Goal: Task Accomplishment & Management: Use online tool/utility

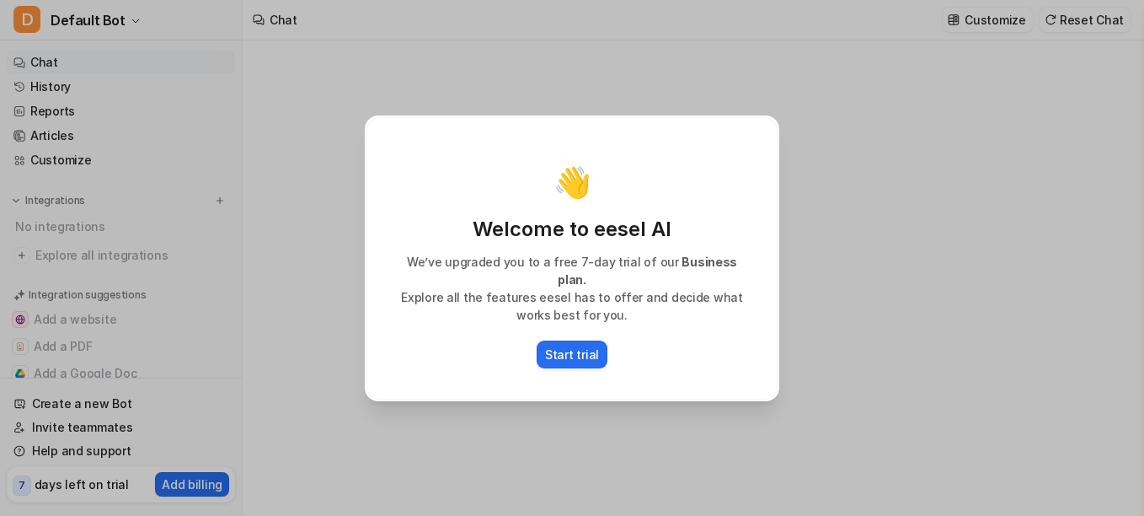
click at [661, 447] on div "👋 Welcome to eesel AI We’ve upgraded you to a free 7-day trial of our Business …" at bounding box center [572, 258] width 442 height 516
click at [566, 352] on p "Start trial" at bounding box center [572, 354] width 54 height 18
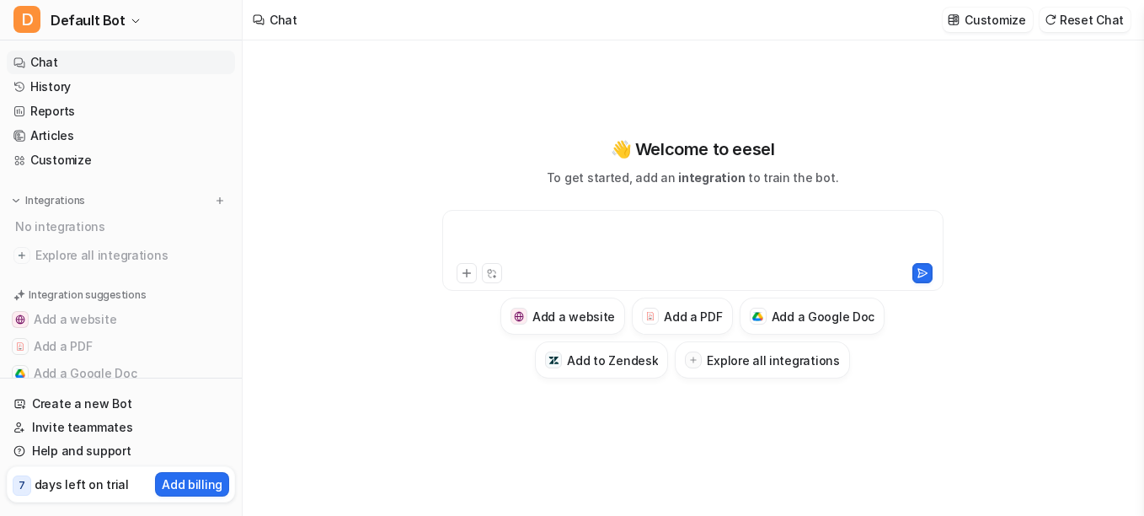
click at [564, 230] on div at bounding box center [693, 240] width 493 height 39
paste div
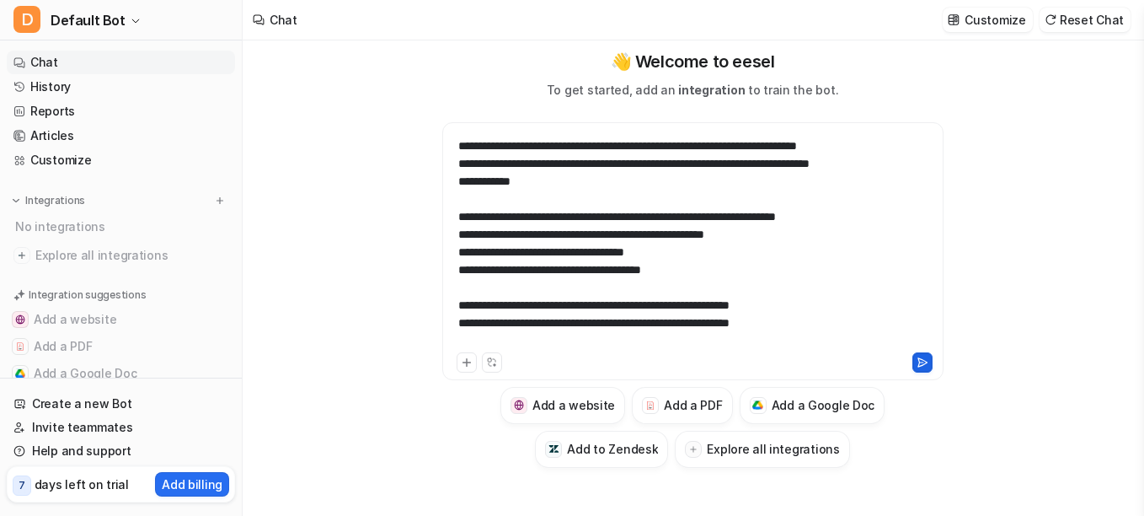
click at [919, 363] on icon at bounding box center [922, 361] width 9 height 8
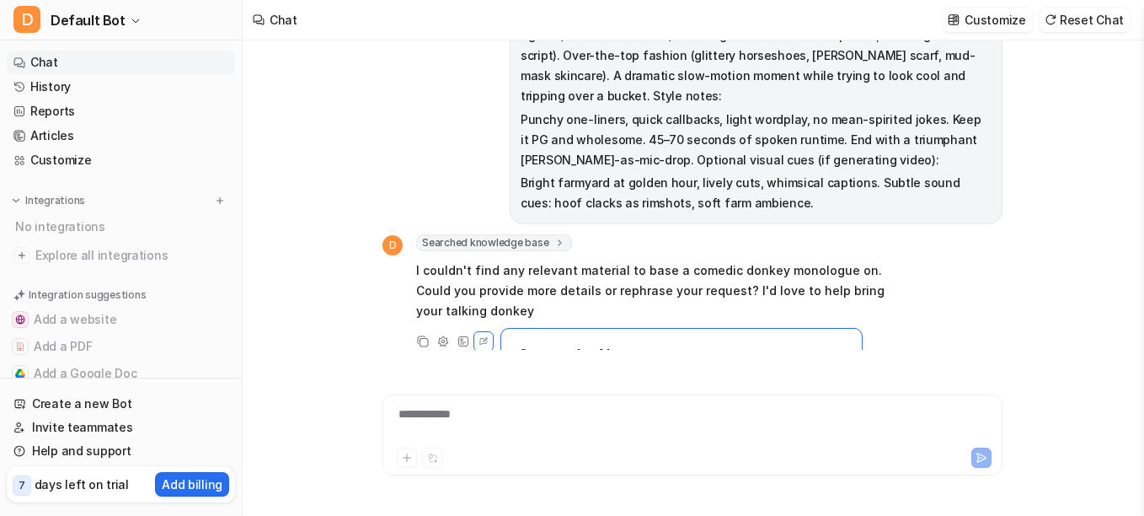
scroll to position [190, 0]
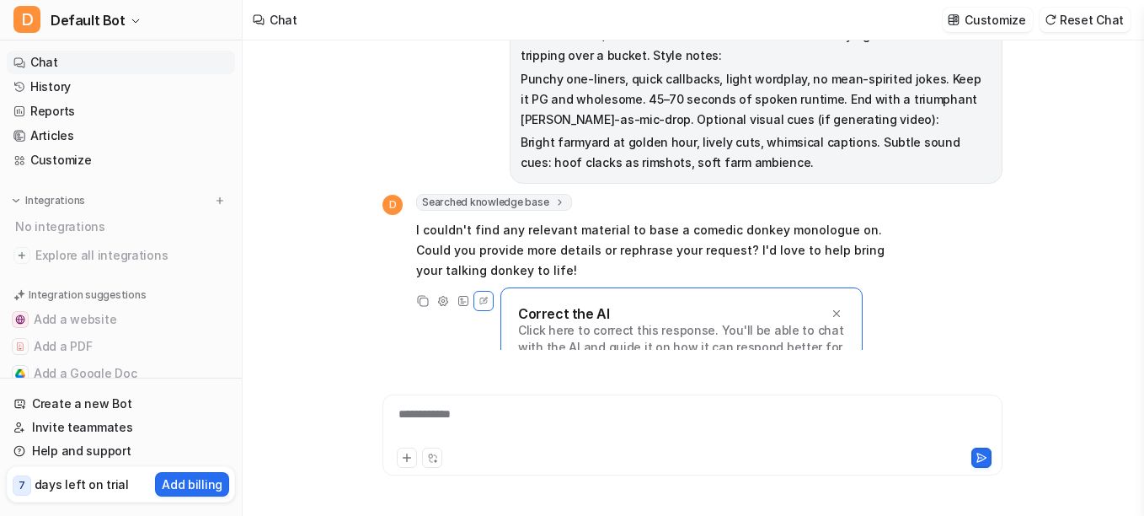
click at [83, 61] on link "Chat" at bounding box center [121, 63] width 228 height 24
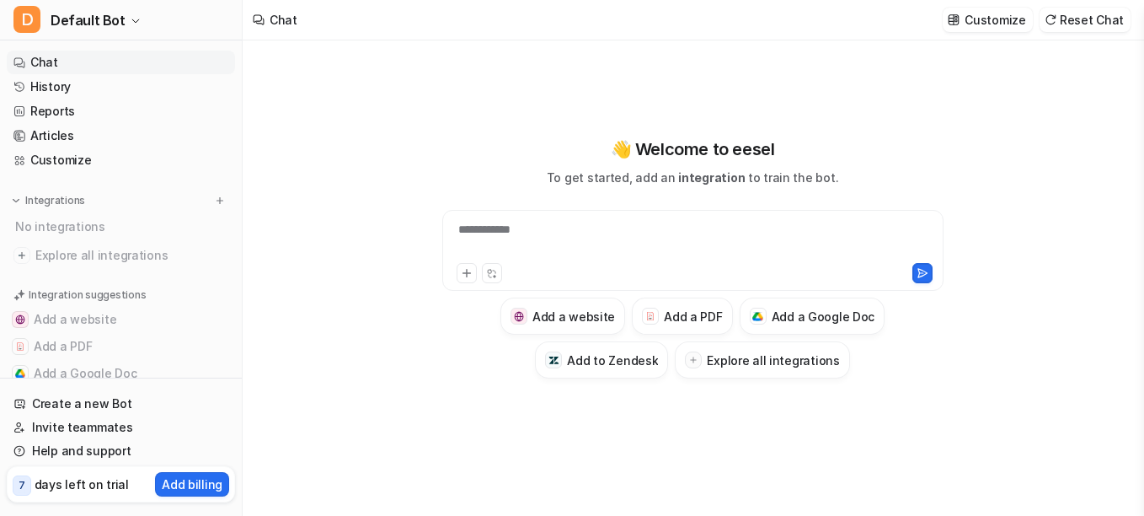
type textarea "**********"
click at [84, 159] on link "Customize" at bounding box center [121, 160] width 228 height 24
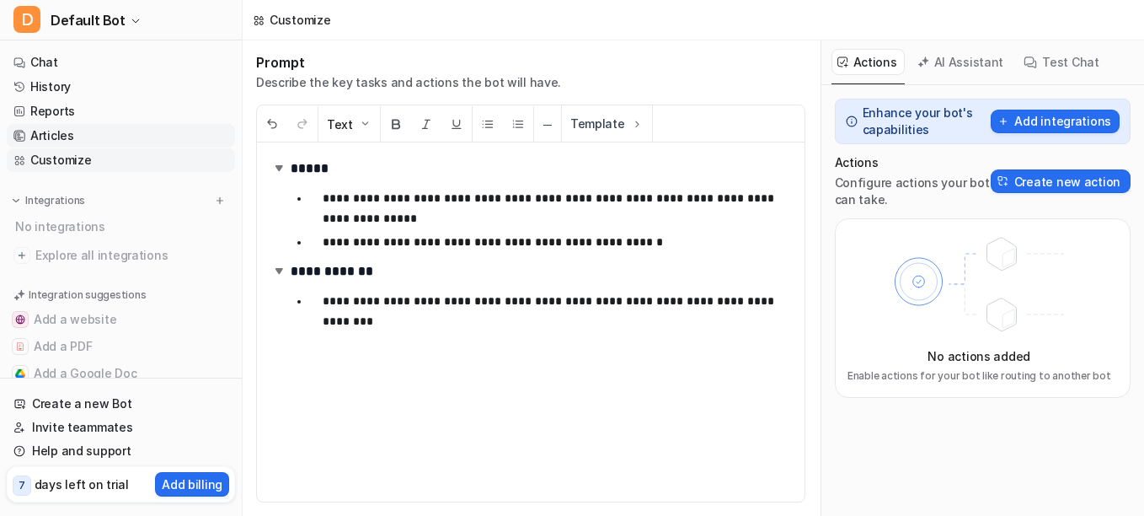
click at [84, 139] on link "Articles" at bounding box center [121, 136] width 228 height 24
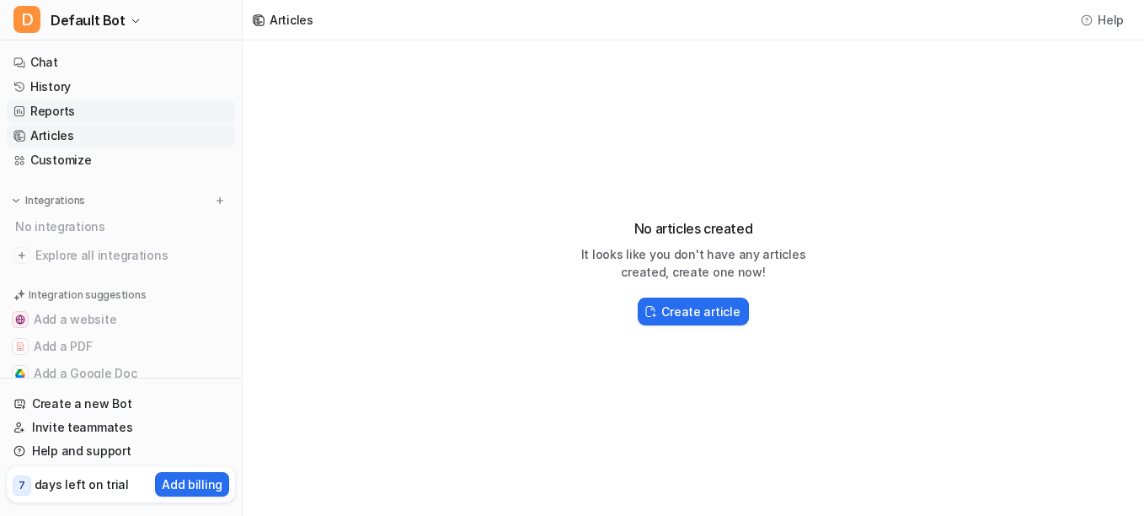
click at [75, 113] on link "Reports" at bounding box center [121, 111] width 228 height 24
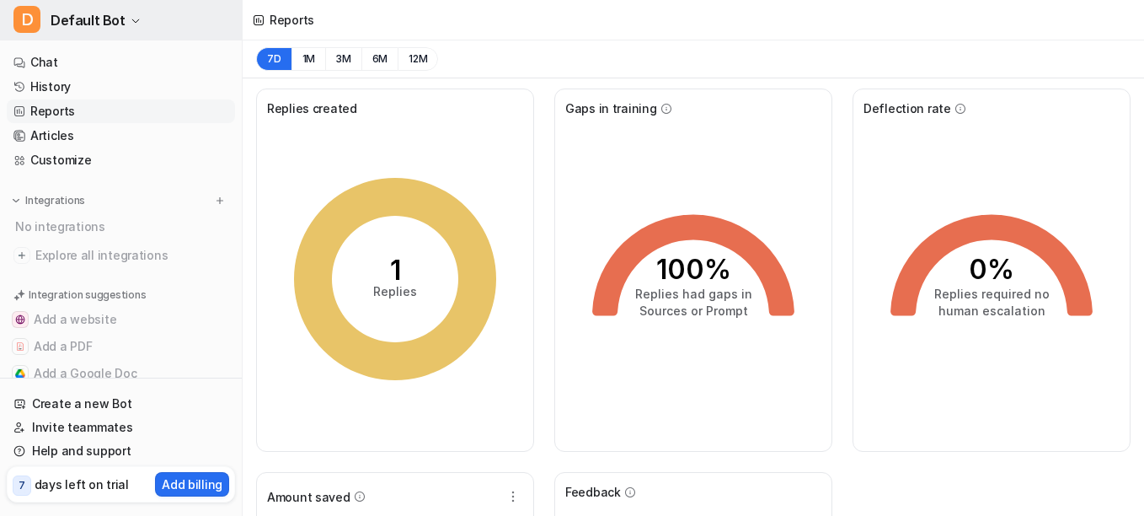
click at [122, 30] on button "D Default Bot" at bounding box center [121, 20] width 242 height 40
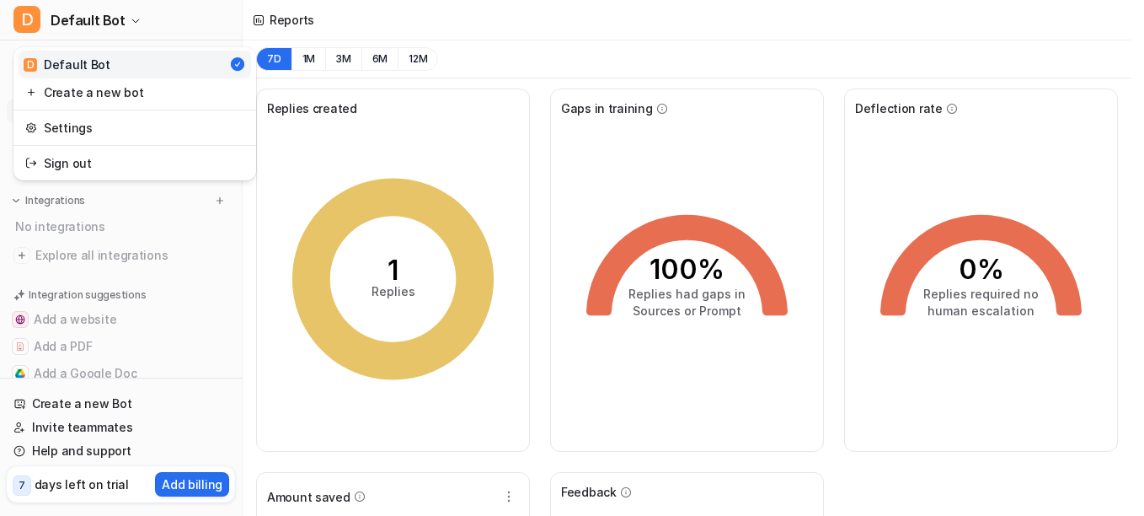
click at [404, 29] on div "D Default Bot D Default Bot Create a new bot Settings Sign out Chat History Rep…" at bounding box center [566, 258] width 1132 height 516
